Goal: Task Accomplishment & Management: Manage account settings

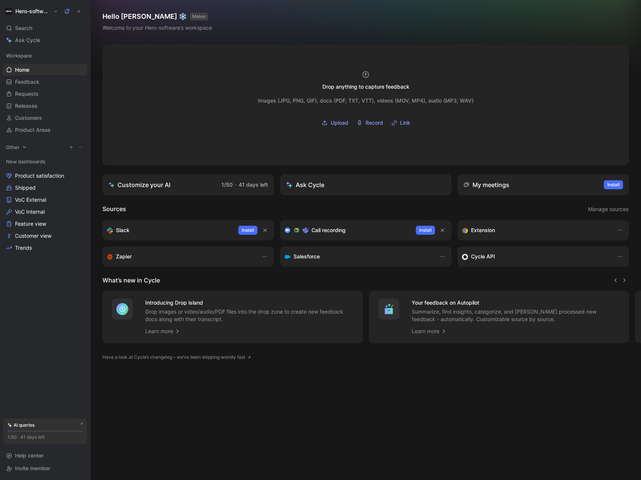
click at [24, 148] on icon at bounding box center [24, 147] width 3 height 2
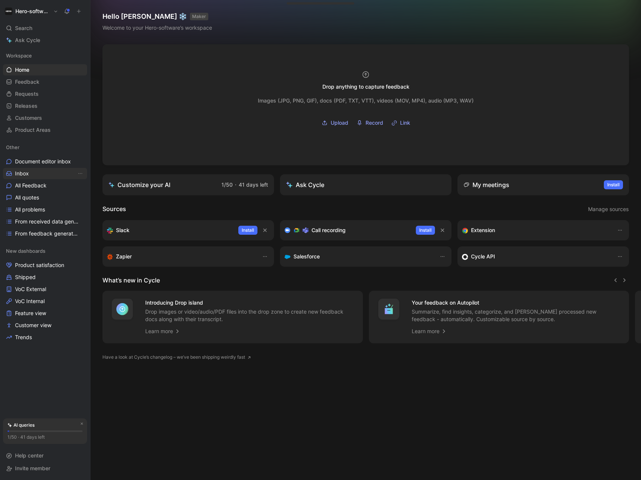
click at [25, 171] on span "Inbox" at bounding box center [22, 174] width 14 height 8
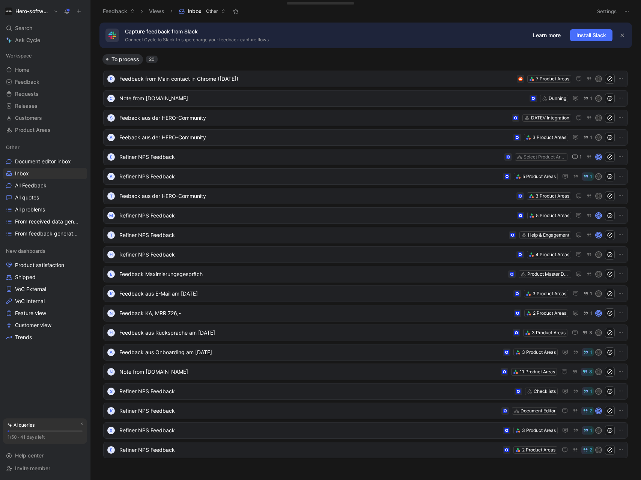
click at [32, 14] on h1 "Hero-software" at bounding box center [32, 11] width 35 height 7
click at [264, 83] on div at bounding box center [320, 240] width 641 height 480
click at [273, 79] on span "Feedback from Main contact in Chrome ([DATE])" at bounding box center [316, 78] width 394 height 9
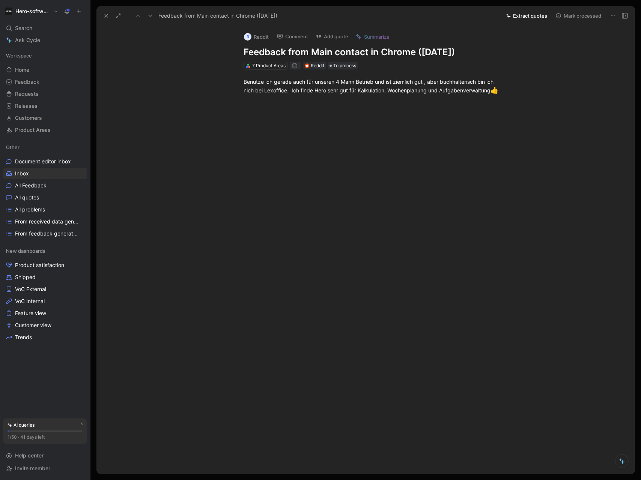
click at [580, 17] on button "Mark processed" at bounding box center [578, 16] width 53 height 11
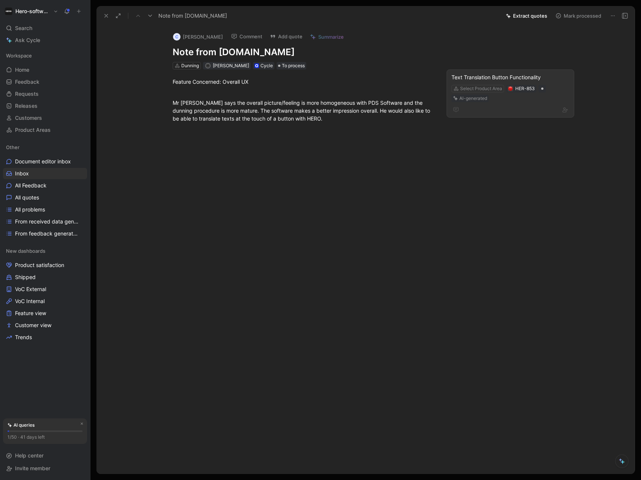
click at [591, 18] on button "Mark processed" at bounding box center [578, 16] width 53 height 11
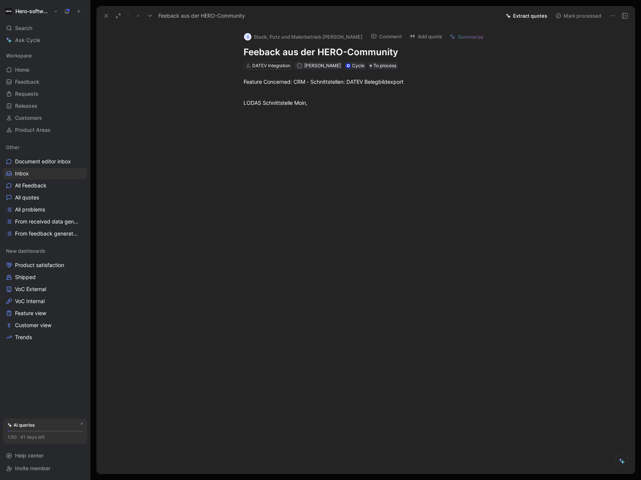
click at [517, 18] on button "Extract quotes" at bounding box center [526, 16] width 48 height 11
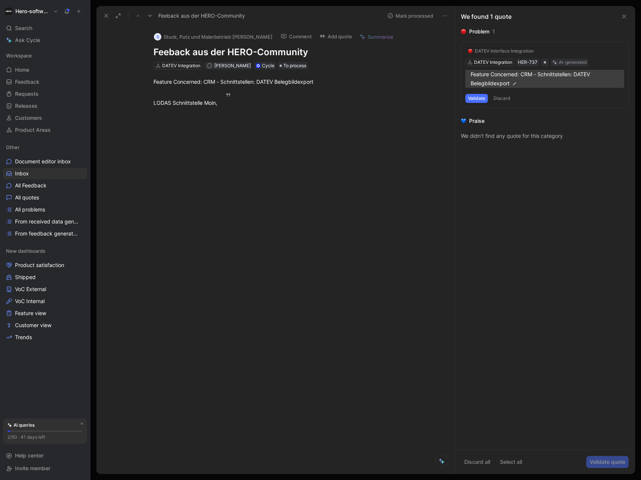
click at [513, 82] on img at bounding box center [514, 83] width 5 height 5
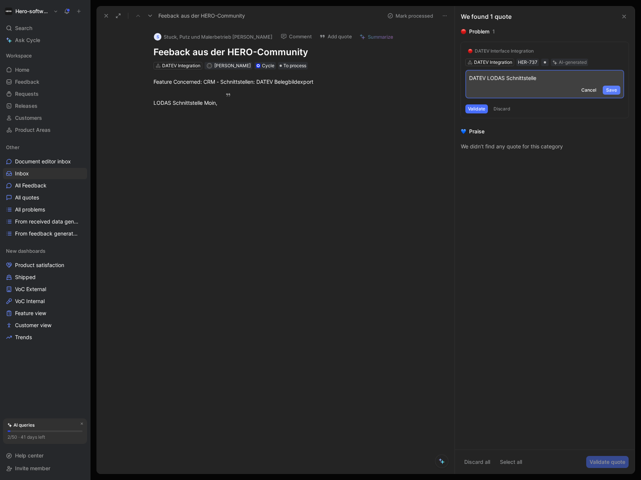
click at [611, 92] on span "Save" at bounding box center [611, 90] width 11 height 8
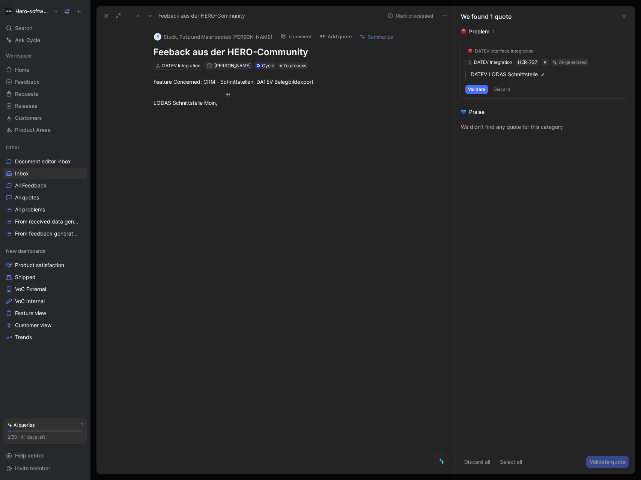
click at [483, 89] on button "Validate" at bounding box center [476, 89] width 23 height 9
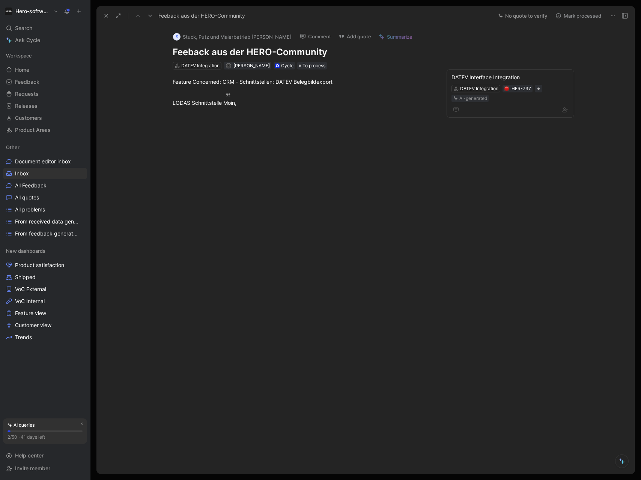
click at [587, 18] on button "Mark processed" at bounding box center [578, 16] width 53 height 11
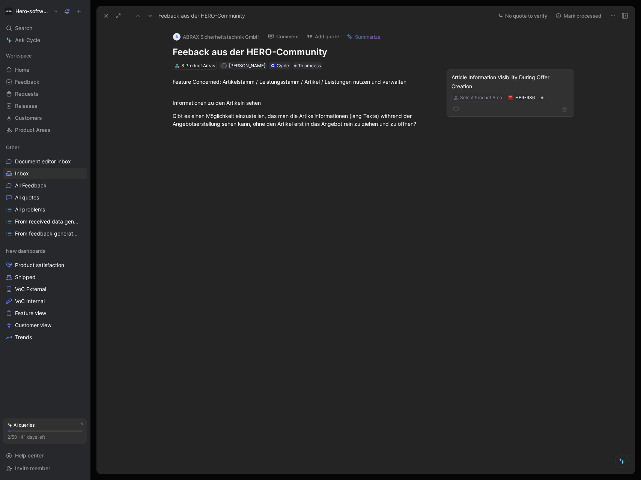
click at [493, 97] on div "Select Product Area" at bounding box center [481, 98] width 42 height 8
type input "document"
click at [508, 149] on div "Document Editor" at bounding box center [502, 148] width 94 height 9
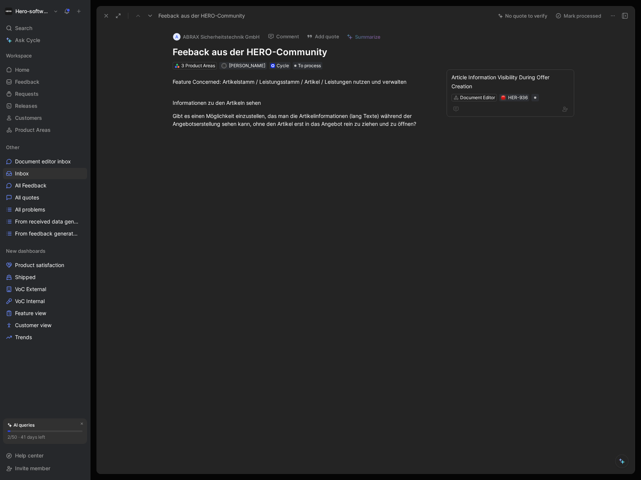
click at [585, 17] on button "Mark processed" at bounding box center [578, 16] width 53 height 11
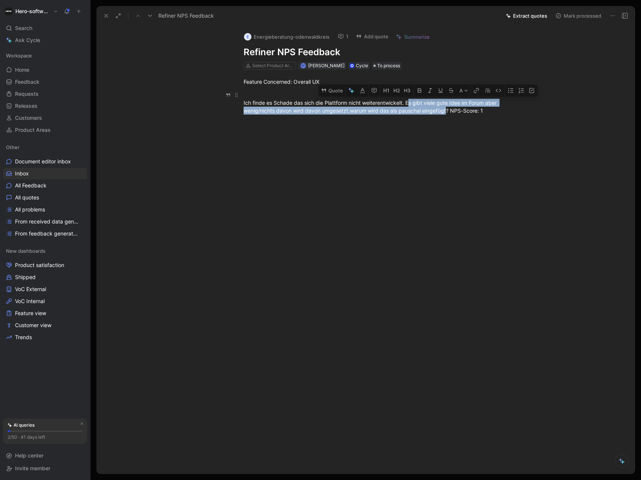
drag, startPoint x: 411, startPoint y: 103, endPoint x: 447, endPoint y: 113, distance: 37.5
click at [447, 113] on div "Ich finde es Schade das sich die Plattform nicht weiterentwickelt. Es gibt viel…" at bounding box center [374, 103] width 260 height 24
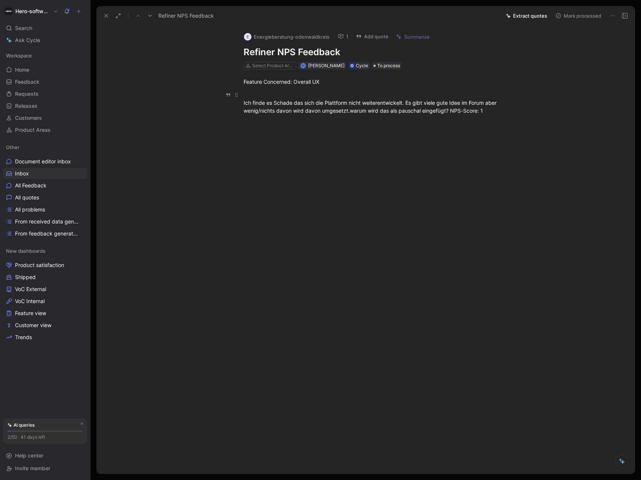
click at [421, 102] on div "Ich finde es Schade das sich die Plattform nicht weiterentwickelt. Es gibt viel…" at bounding box center [374, 103] width 260 height 24
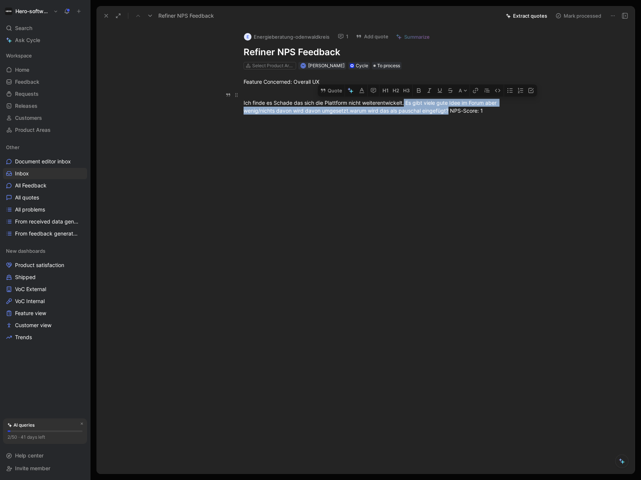
drag, startPoint x: 404, startPoint y: 101, endPoint x: 448, endPoint y: 113, distance: 45.4
click at [448, 113] on div "Ich finde es Schade das sich die Plattform nicht weiterentwickelt. Es gibt viel…" at bounding box center [374, 103] width 260 height 24
click at [410, 104] on div "Ich finde es Schade das sich die Plattform nicht weiterentwickelt. Es gibt viel…" at bounding box center [374, 103] width 260 height 24
drag, startPoint x: 413, startPoint y: 105, endPoint x: 349, endPoint y: 111, distance: 64.0
click at [349, 111] on div "Ich finde es Schade das sich die Plattform nicht weiterentwickelt. Es gibt viel…" at bounding box center [374, 103] width 260 height 24
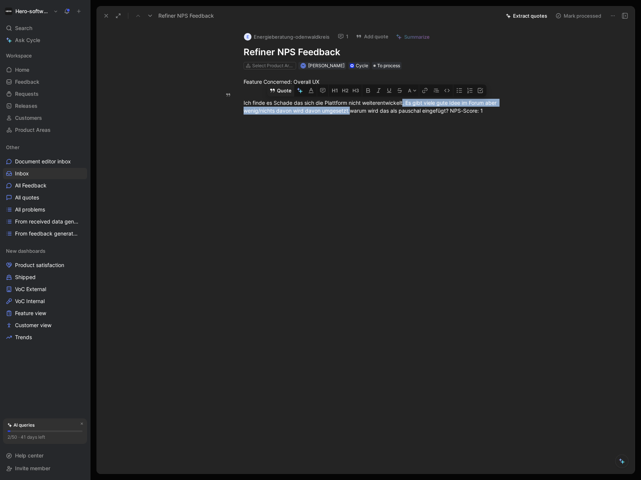
click at [284, 90] on button "Quote" at bounding box center [280, 90] width 27 height 12
click at [302, 102] on div "Ich finde es Schade das sich die Plattform nicht weiterentwickelt. Es gibt viel…" at bounding box center [374, 103] width 260 height 24
drag, startPoint x: 407, startPoint y: 101, endPoint x: 348, endPoint y: 113, distance: 59.7
click at [348, 113] on div "Ich finde es Schade das sich die Plattform nicht weiterentwickelt. Es gibt viel…" at bounding box center [374, 103] width 260 height 24
click at [300, 91] on icon "button" at bounding box center [301, 91] width 4 height 4
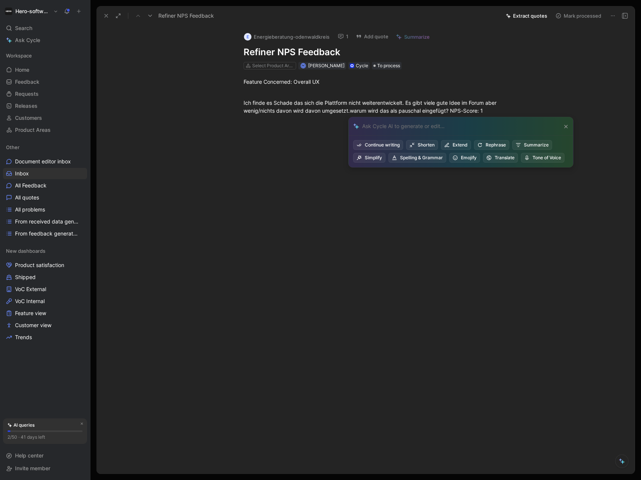
click at [335, 119] on div "Feature Concerned: Overall UX Ich finde es Schade das sich die Plattform nicht …" at bounding box center [373, 95] width 522 height 53
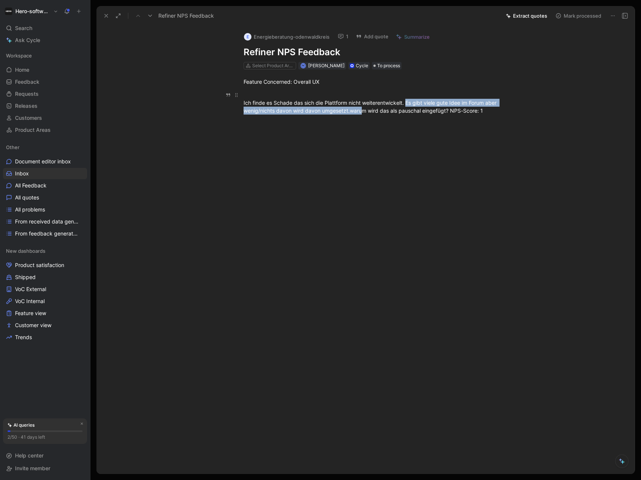
drag, startPoint x: 407, startPoint y: 104, endPoint x: 361, endPoint y: 113, distance: 46.2
click at [361, 113] on div "Ich finde es Schade das sich die Plattform nicht weiterentwickelt. Es gibt viel…" at bounding box center [374, 103] width 260 height 24
click at [390, 132] on div at bounding box center [373, 195] width 522 height 144
drag, startPoint x: 405, startPoint y: 102, endPoint x: 348, endPoint y: 115, distance: 58.4
click at [348, 115] on p "Ich finde es Schade das sich die Plattform nicht weiterentwickelt. Es gibt viel…" at bounding box center [373, 103] width 288 height 28
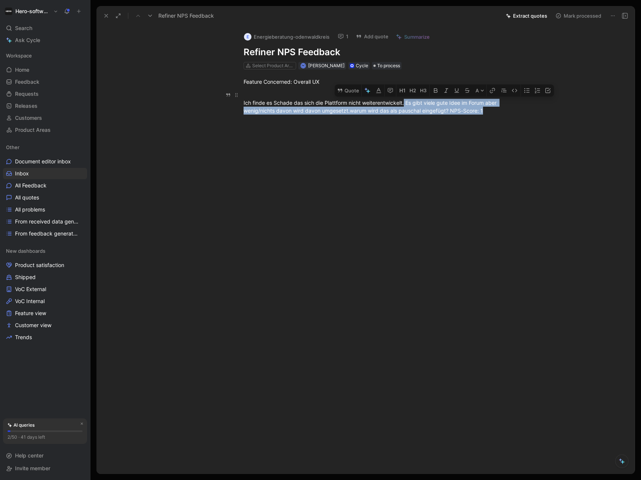
drag, startPoint x: 388, startPoint y: 107, endPoint x: 403, endPoint y: 102, distance: 15.2
click at [389, 106] on div "Ich finde es Schade das sich die Plattform nicht weiterentwickelt. Es gibt viel…" at bounding box center [374, 103] width 260 height 24
drag, startPoint x: 407, startPoint y: 103, endPoint x: 349, endPoint y: 113, distance: 59.0
click at [349, 113] on div "Ich finde es Schade das sich die Plattform nicht weiterentwickelt. Es gibt viel…" at bounding box center [374, 103] width 260 height 24
click at [298, 92] on icon "button" at bounding box center [301, 90] width 6 height 6
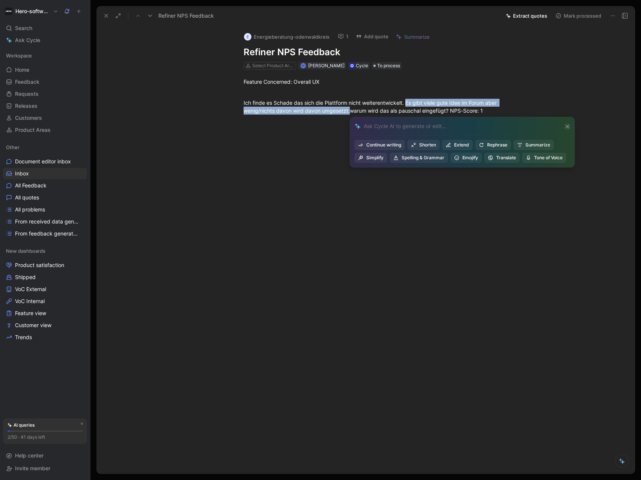
click at [566, 125] on icon at bounding box center [567, 126] width 3 height 3
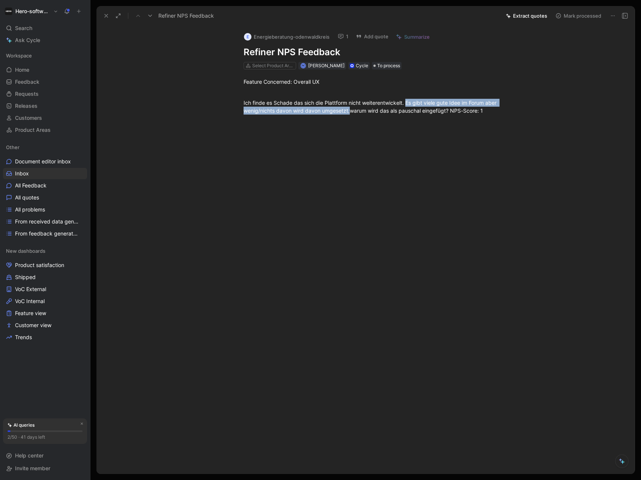
click at [535, 98] on div "Feature Concerned: Overall UX Ich finde es Schade das sich die Plattform nicht …" at bounding box center [373, 95] width 522 height 53
click at [408, 102] on div "Ich finde es Schade das sich die Plattform nicht weiterentwickelt. Es gibt viel…" at bounding box center [374, 103] width 260 height 24
drag, startPoint x: 405, startPoint y: 102, endPoint x: 447, endPoint y: 111, distance: 43.4
click at [447, 111] on div "Ich finde es Schade das sich die Plattform nicht weiterentwickelt. Es gibt viel…" at bounding box center [374, 103] width 260 height 24
click at [331, 95] on button "Quote" at bounding box center [329, 90] width 27 height 12
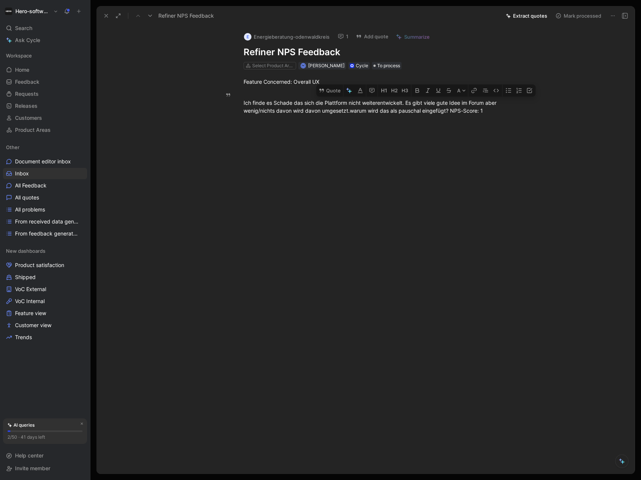
click at [589, 17] on button "Mark processed" at bounding box center [578, 16] width 53 height 11
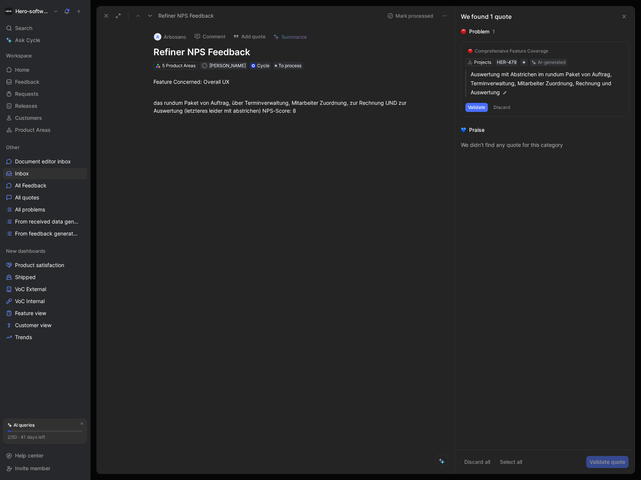
click at [505, 109] on button "Discard" at bounding box center [502, 107] width 22 height 9
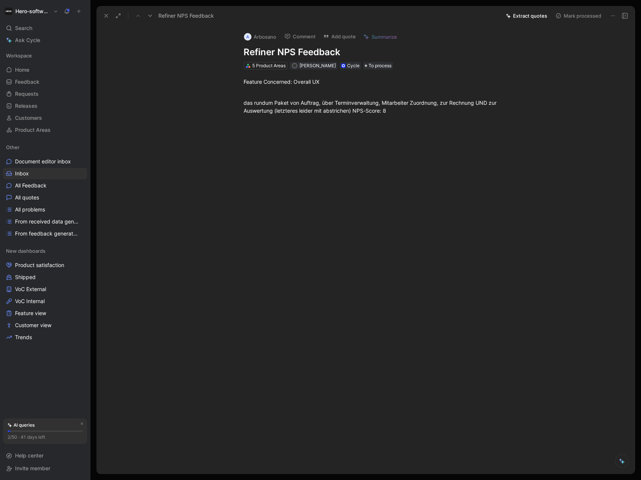
click at [517, 17] on button "Extract quotes" at bounding box center [526, 16] width 48 height 11
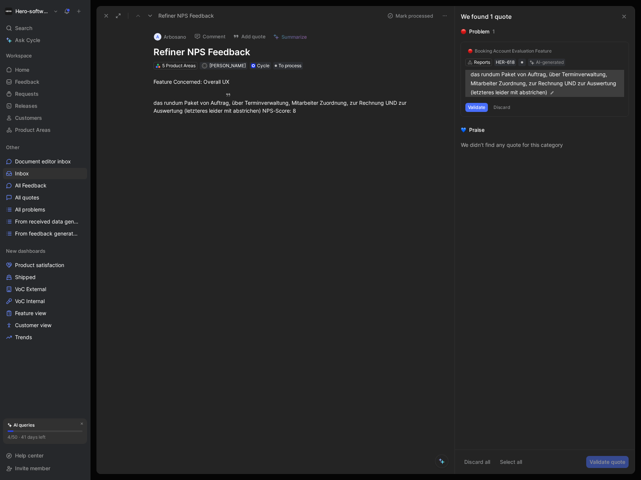
click at [552, 93] on img at bounding box center [551, 92] width 5 height 5
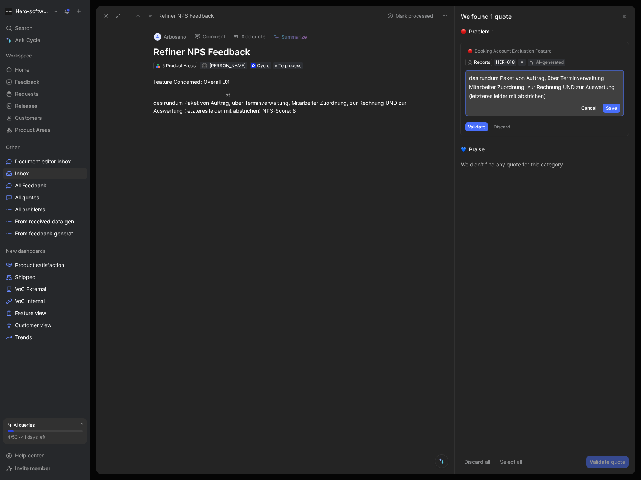
click at [576, 89] on p "das rundum Paket von Auftrag, über Terminverwaltung, Mitarbeiter Zuordnung, zur…" at bounding box center [544, 87] width 151 height 27
drag, startPoint x: 576, startPoint y: 86, endPoint x: 469, endPoint y: 80, distance: 107.5
click at [469, 80] on p "das rundum Paket von Auftrag, über Terminverwaltung, Mitarbeiter Zuordnung, zur…" at bounding box center [544, 87] width 151 height 27
click at [507, 128] on button "Discard" at bounding box center [502, 126] width 22 height 9
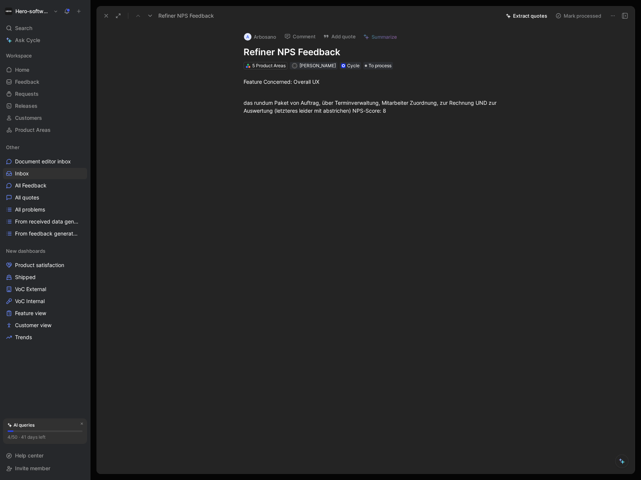
click at [619, 15] on div at bounding box center [618, 16] width 23 height 11
click at [576, 16] on button "Mark processed" at bounding box center [578, 16] width 53 height 11
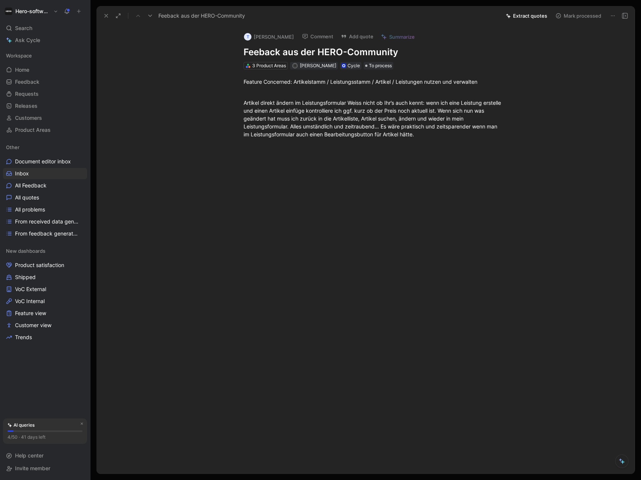
click at [528, 14] on button "Extract quotes" at bounding box center [526, 16] width 48 height 11
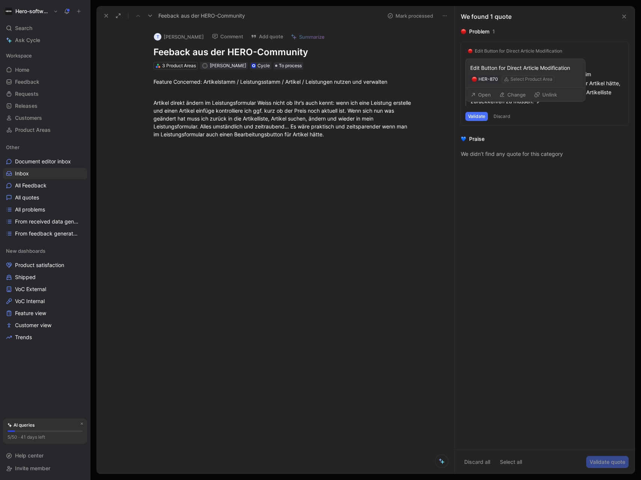
click at [507, 92] on button "Change" at bounding box center [512, 94] width 33 height 11
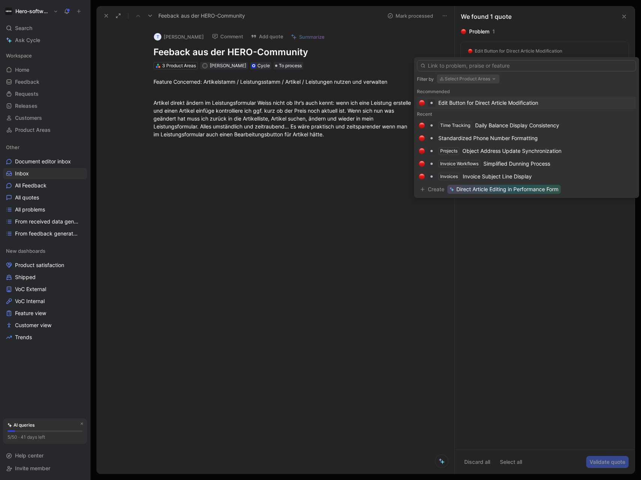
click at [471, 103] on div "Edit Button for Direct Article Modification" at bounding box center [488, 102] width 100 height 9
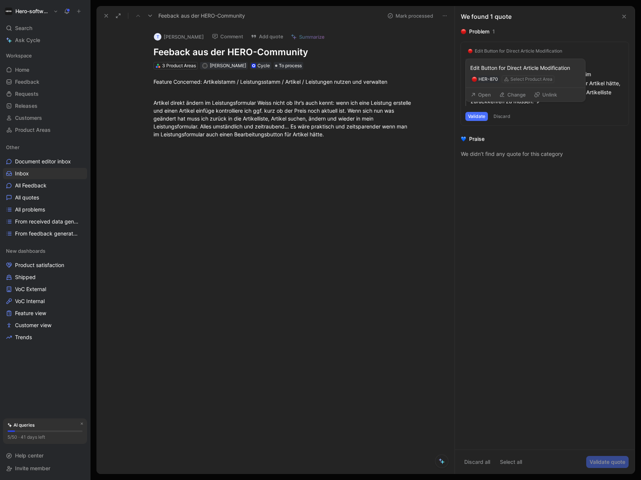
click at [481, 96] on button "Open" at bounding box center [480, 94] width 27 height 11
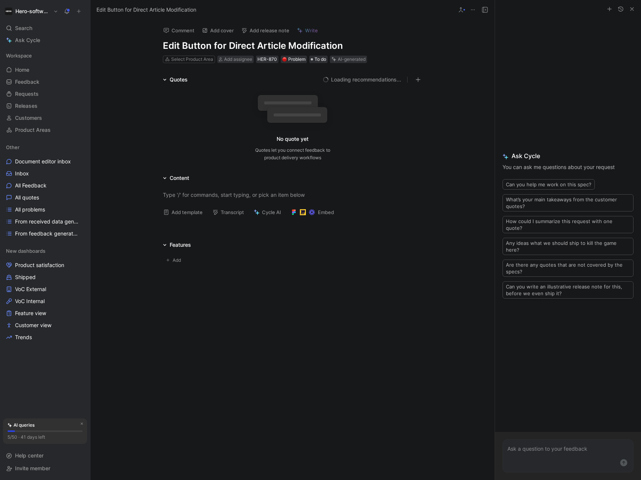
click at [229, 46] on h1 "Edit Button for Direct Article Modification" at bounding box center [293, 46] width 260 height 12
click at [348, 43] on h1 "Edit Button for Direct Article Modification" at bounding box center [293, 46] width 260 height 12
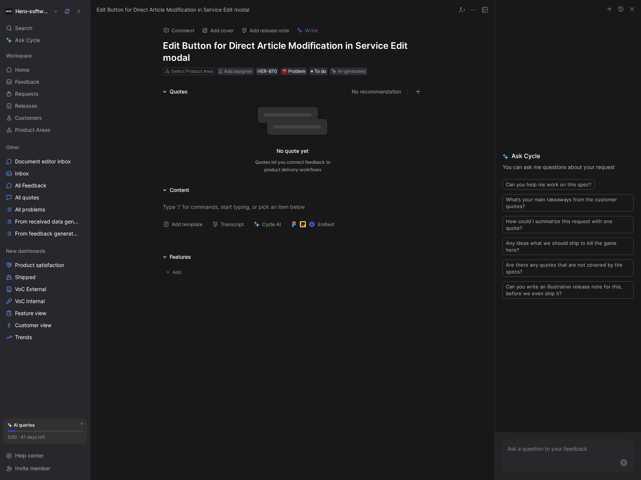
click at [338, 316] on div "Comment Add cover Add release note Write Edit Button for Direct Article Modific…" at bounding box center [292, 250] width 404 height 460
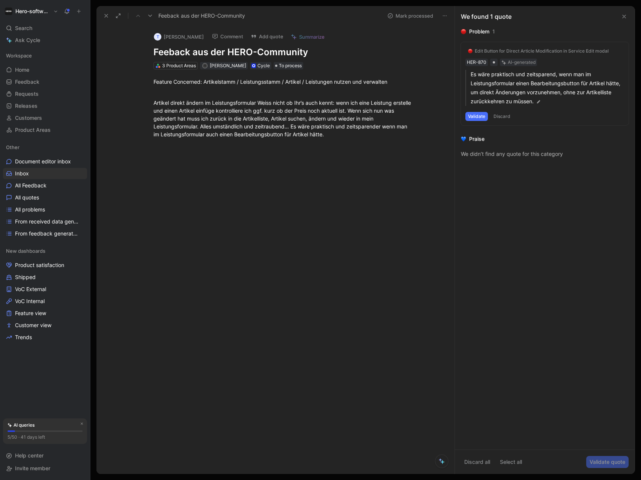
click at [481, 114] on button "Validate" at bounding box center [476, 116] width 23 height 9
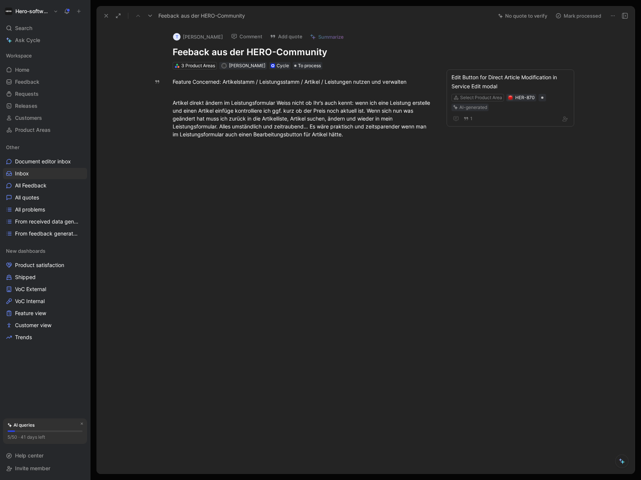
click at [575, 17] on button "Mark processed" at bounding box center [578, 16] width 53 height 11
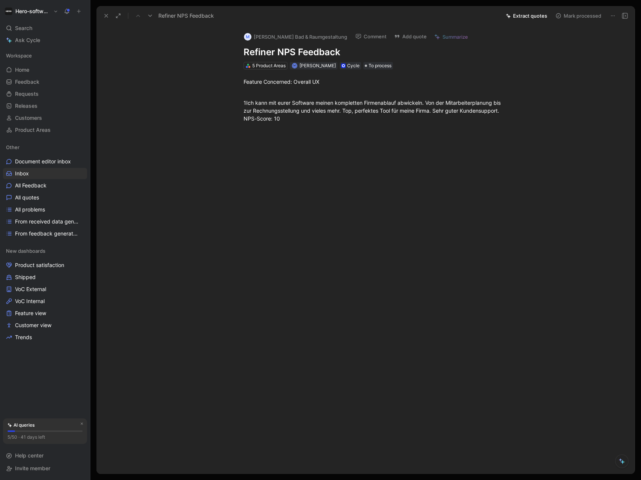
click at [570, 15] on button "Mark processed" at bounding box center [578, 16] width 53 height 11
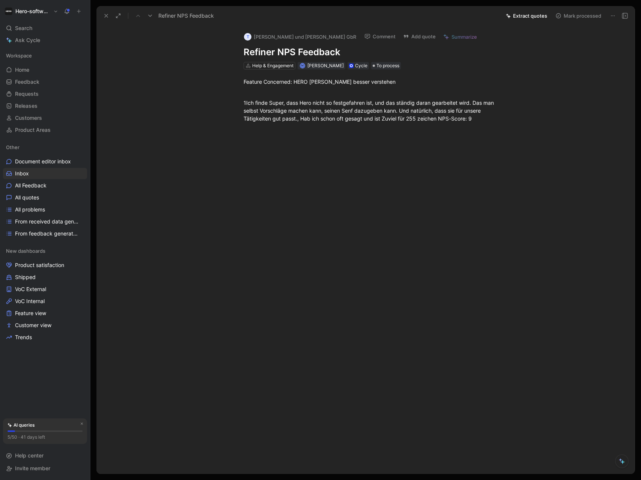
click at [571, 18] on button "Mark processed" at bounding box center [578, 16] width 53 height 11
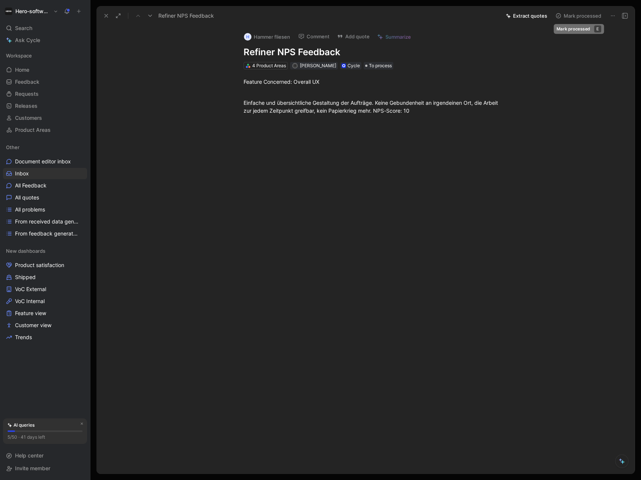
click at [573, 15] on button "Mark processed" at bounding box center [578, 16] width 53 height 11
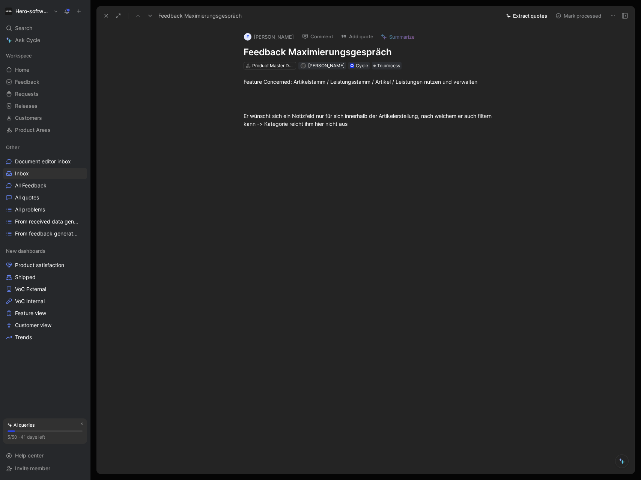
click at [538, 13] on button "Extract quotes" at bounding box center [526, 16] width 48 height 11
click at [409, 140] on div at bounding box center [373, 208] width 522 height 144
drag, startPoint x: 292, startPoint y: 116, endPoint x: 421, endPoint y: 117, distance: 129.5
click at [421, 117] on div "Er wünscht sich ein Notizfeld nur für sich innerhalb der Artikelerstellung, nac…" at bounding box center [374, 120] width 260 height 16
click at [255, 104] on icon at bounding box center [252, 104] width 6 height 6
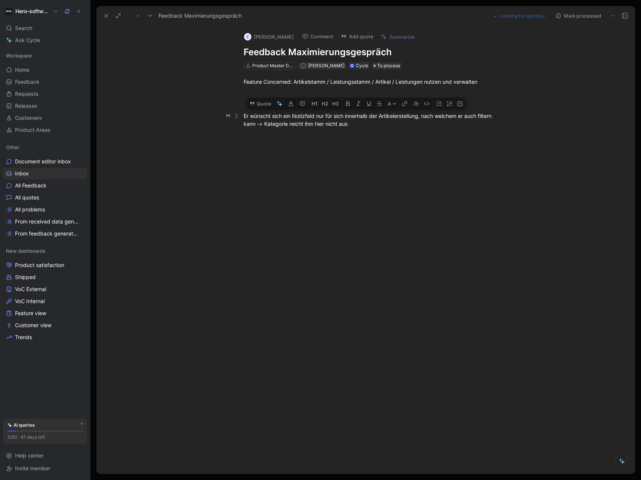
click at [311, 126] on div "Er wünscht sich ein Notizfeld nur für sich innerhalb der Artikelerstellung, nac…" at bounding box center [374, 120] width 260 height 16
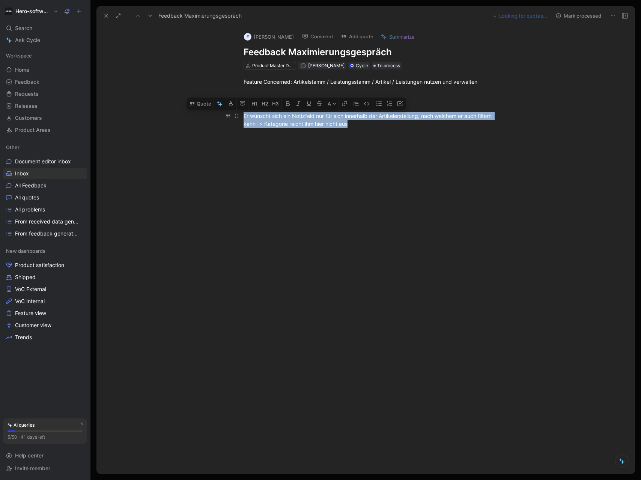
drag, startPoint x: 243, startPoint y: 118, endPoint x: 361, endPoint y: 127, distance: 118.5
click at [361, 127] on div "Er wünscht sich ein Notizfeld nur für sich innerhalb der Artikelerstellung, nac…" at bounding box center [374, 120] width 260 height 16
click at [204, 105] on button "Quote" at bounding box center [200, 104] width 27 height 12
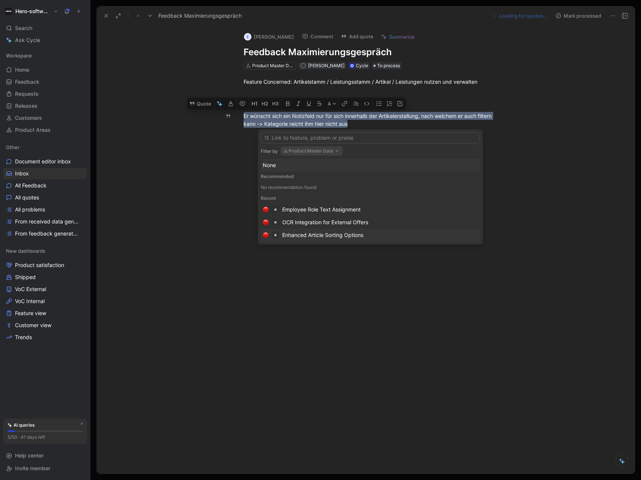
click at [330, 236] on div "Enhanced Article Sorting Options" at bounding box center [322, 234] width 81 height 9
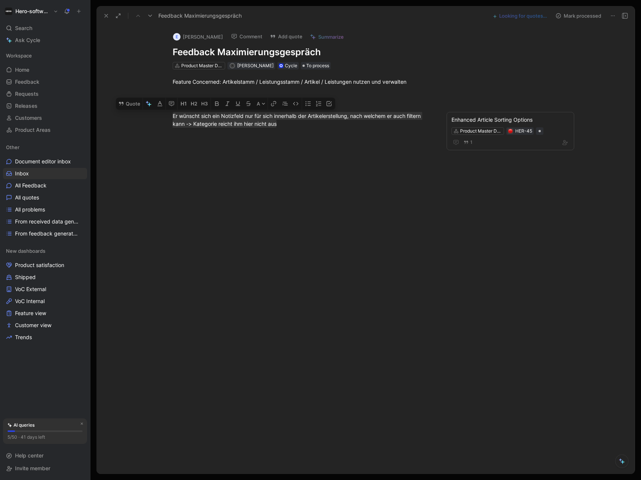
click at [591, 15] on button "Mark processed" at bounding box center [578, 16] width 53 height 11
